Goal: Contribute content

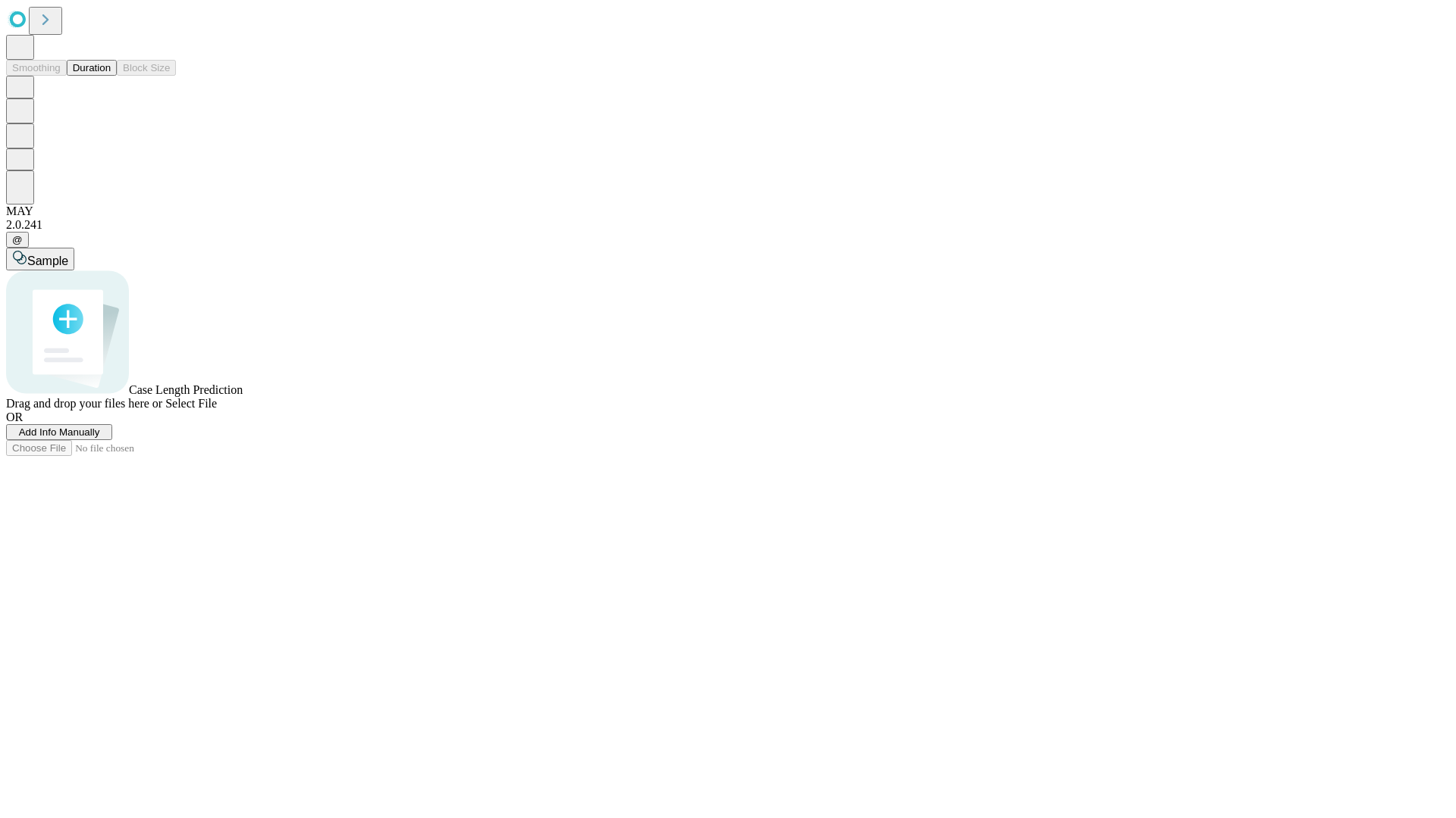
click at [100, 438] on span "Add Info Manually" at bounding box center [59, 432] width 81 height 11
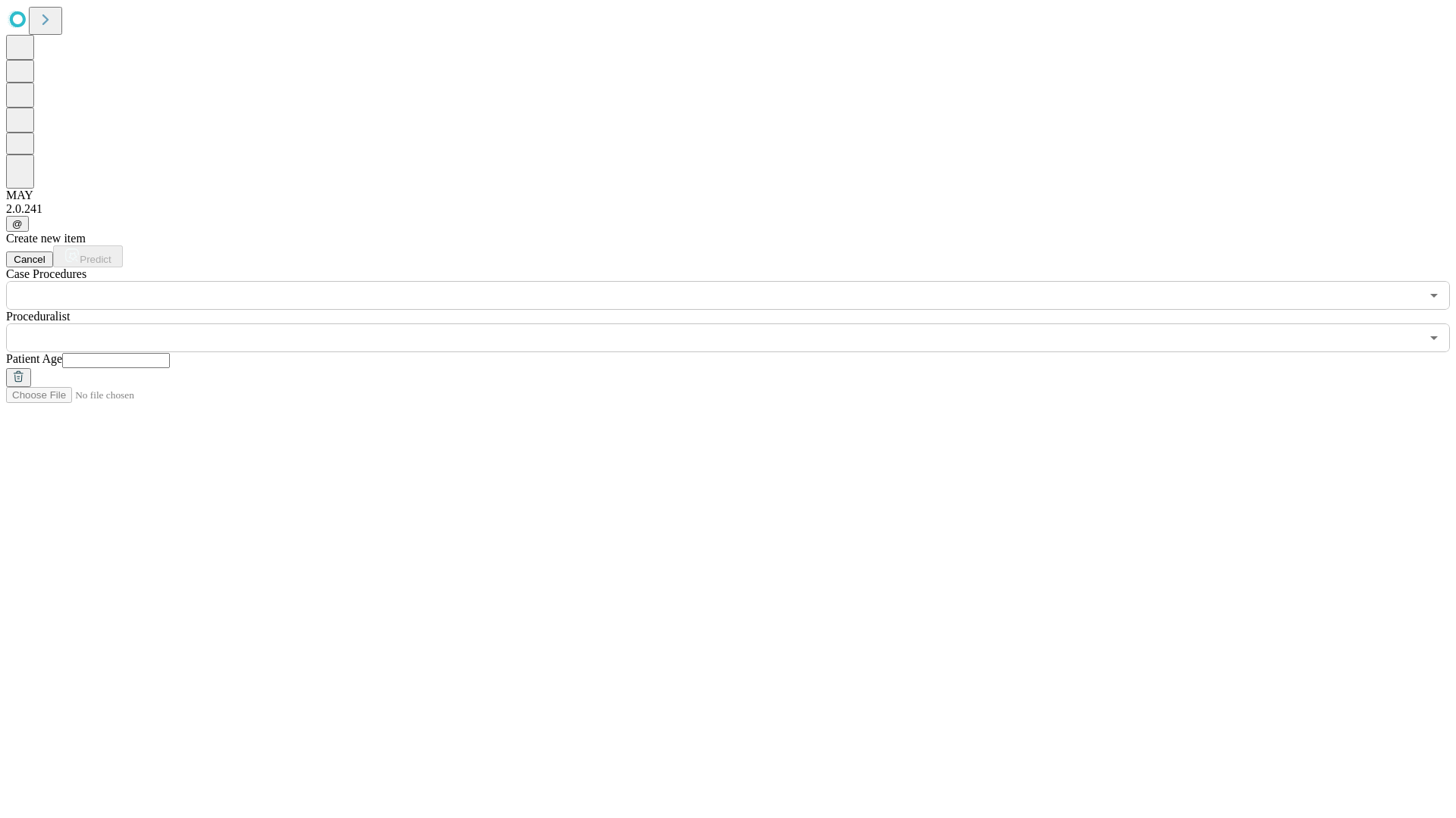
click at [169, 353] on input "text" at bounding box center [115, 360] width 107 height 15
type input "*"
click at [738, 324] on input "text" at bounding box center [713, 338] width 1414 height 29
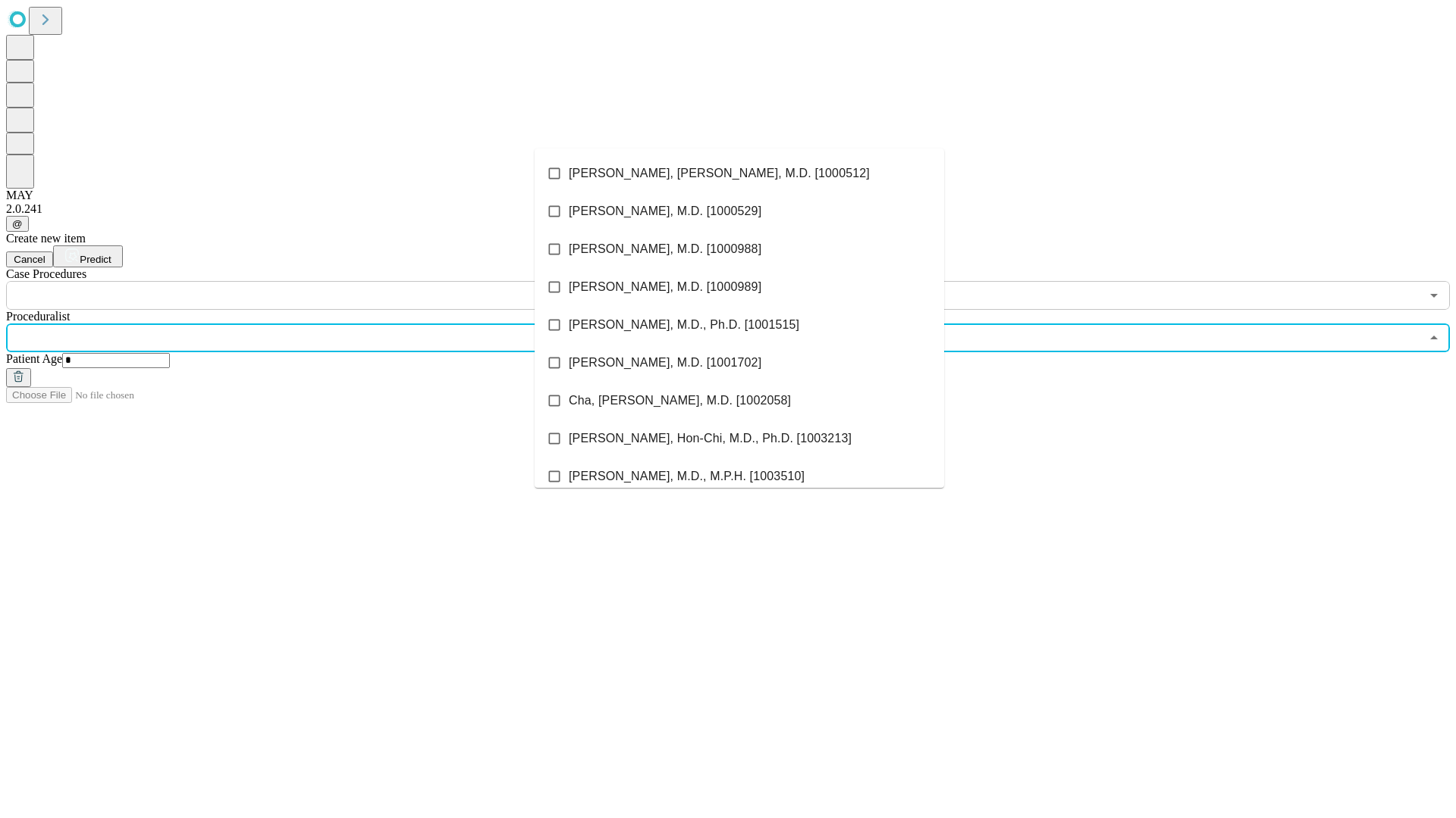
click at [739, 174] on li "[PERSON_NAME], [PERSON_NAME], M.D. [1000512]" at bounding box center [739, 173] width 410 height 38
